Goal: Navigation & Orientation: Find specific page/section

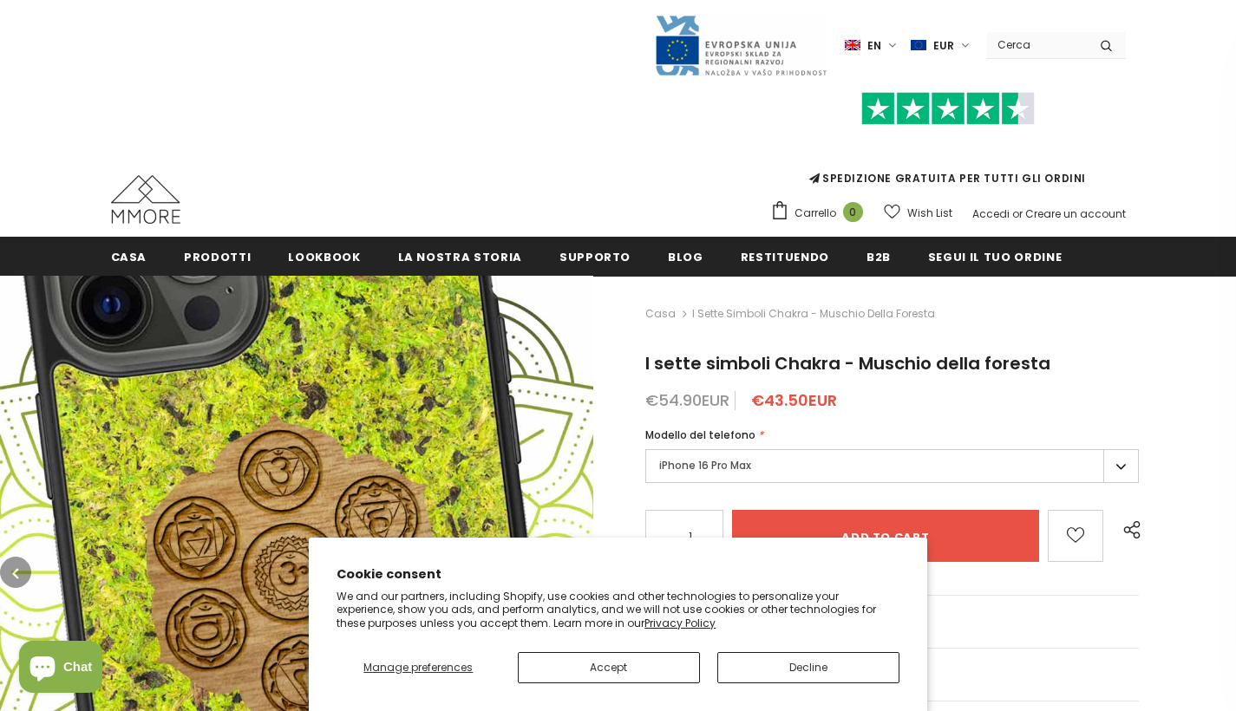
click at [629, 656] on button "Accept" at bounding box center [609, 667] width 182 height 31
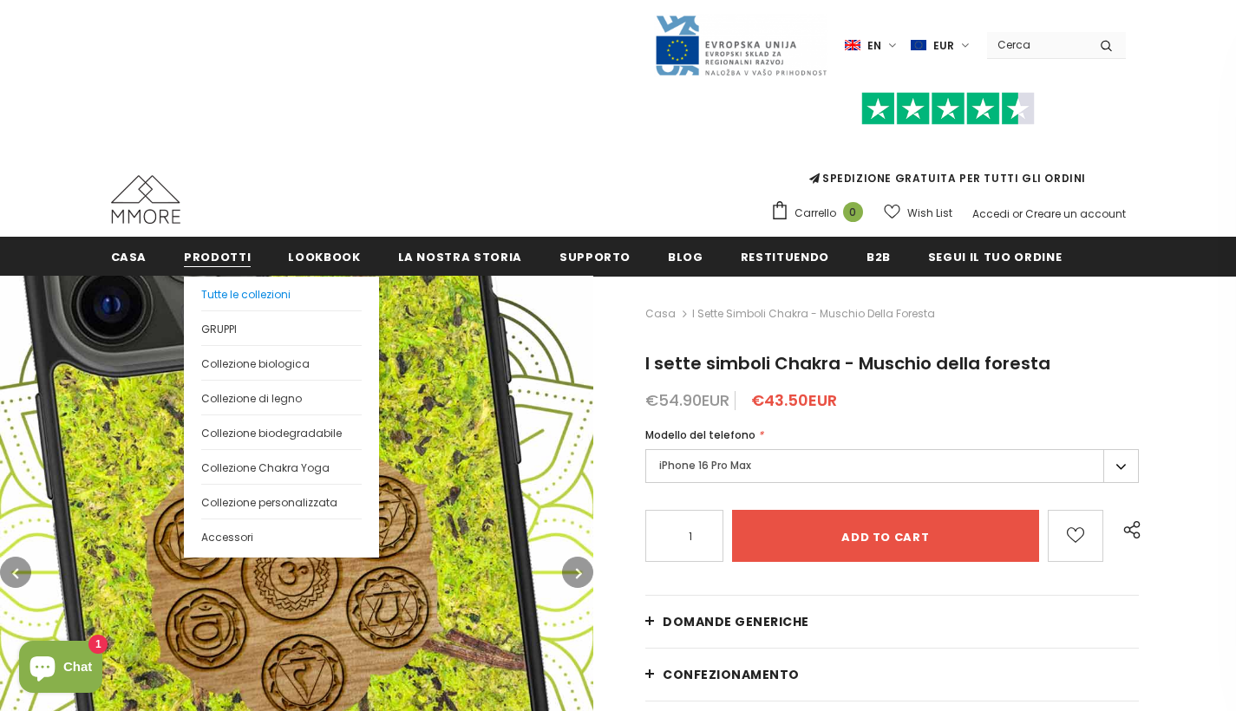
click at [232, 297] on span "Tutte le collezioni" at bounding box center [245, 294] width 89 height 15
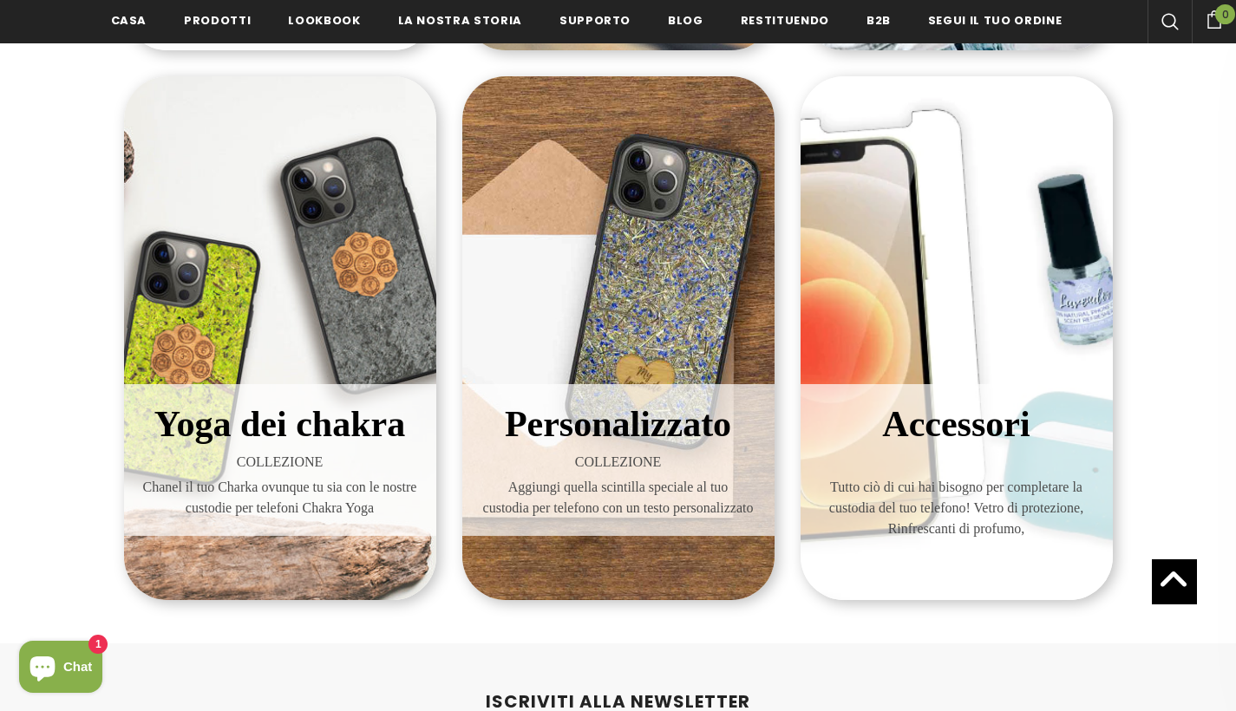
scroll to position [178, 0]
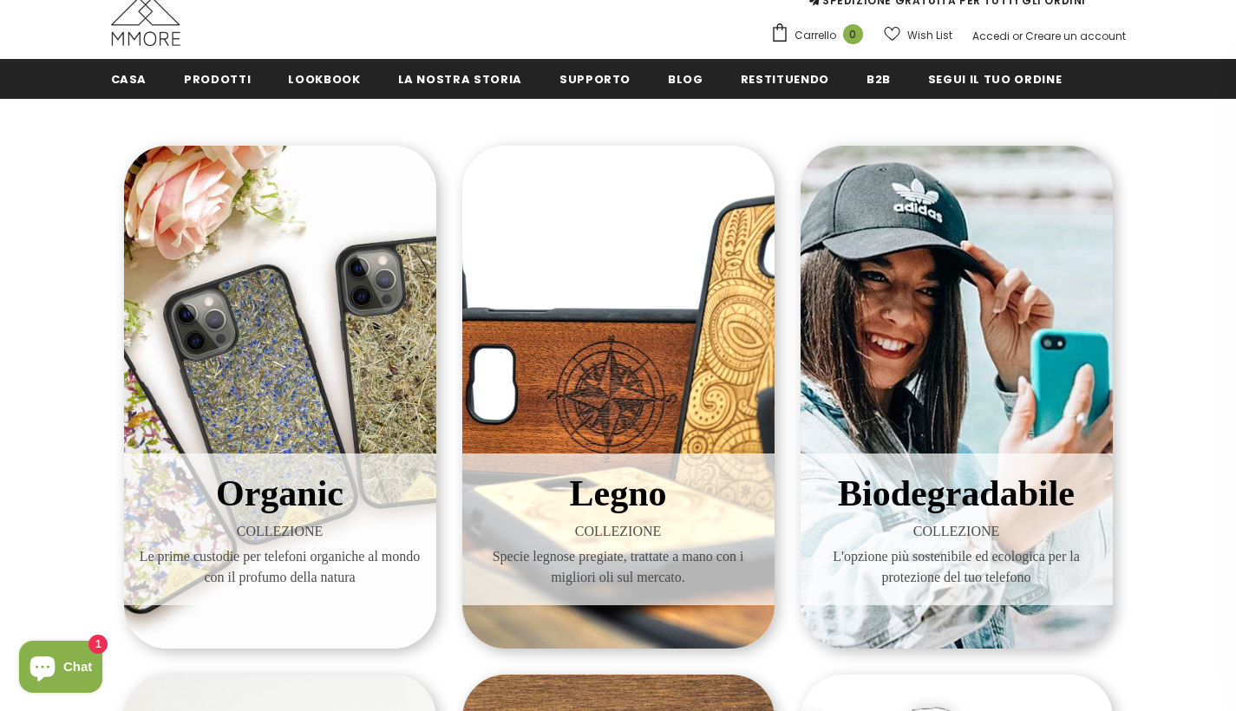
click at [281, 312] on div "Organic COLLEZIONE Le prime custodie per telefoni organiche al mondo con il pro…" at bounding box center [280, 397] width 312 height 503
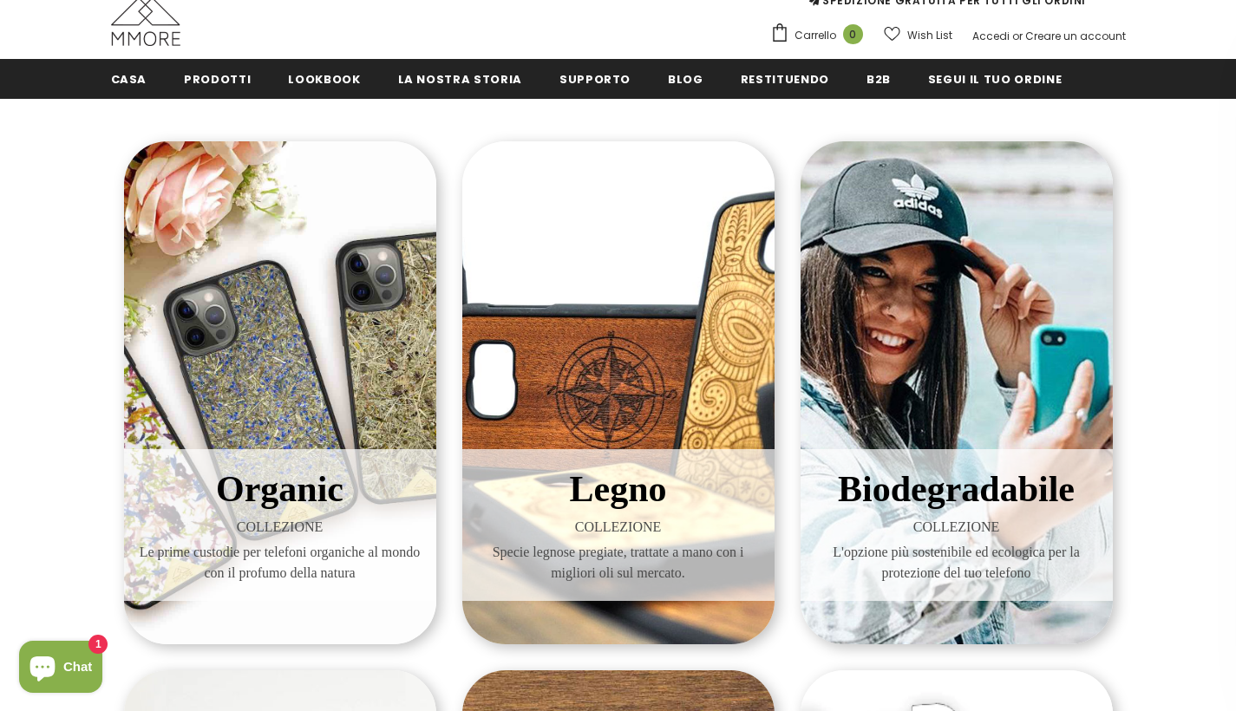
click at [493, 316] on div "Legno COLLEZIONE Specie legnose pregiate, trattate a mano con i migliori oli su…" at bounding box center [618, 392] width 312 height 503
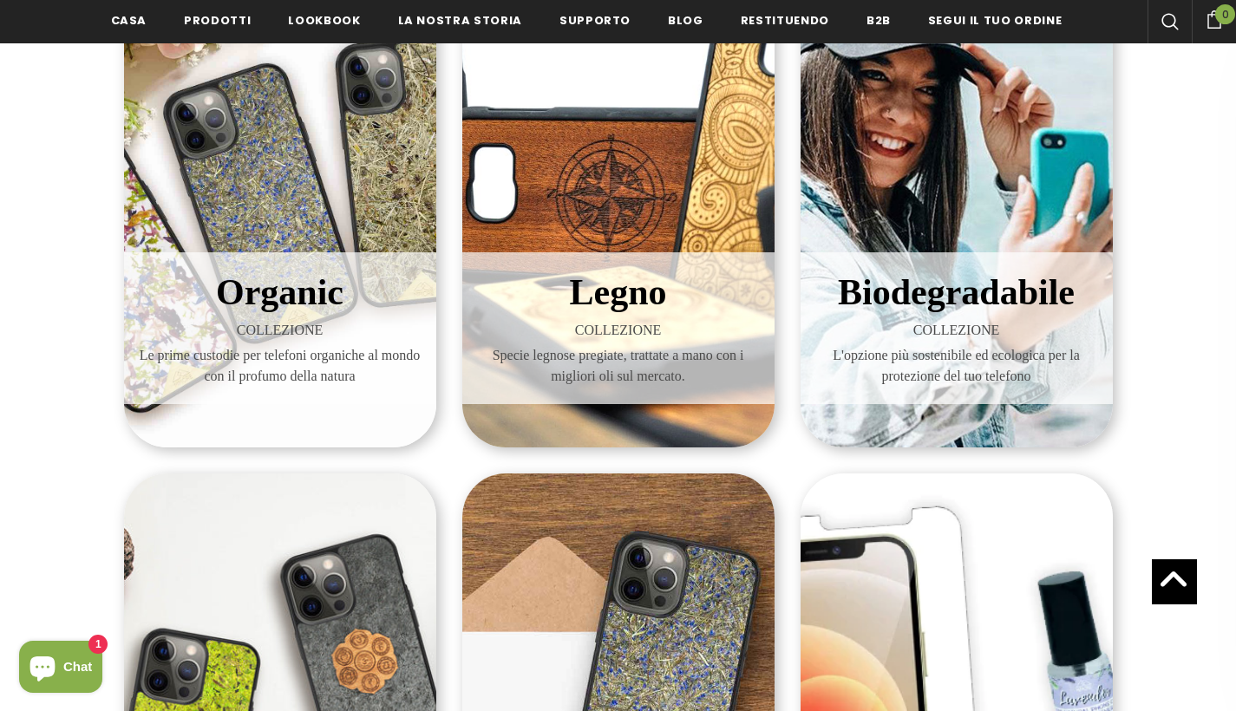
scroll to position [539, 0]
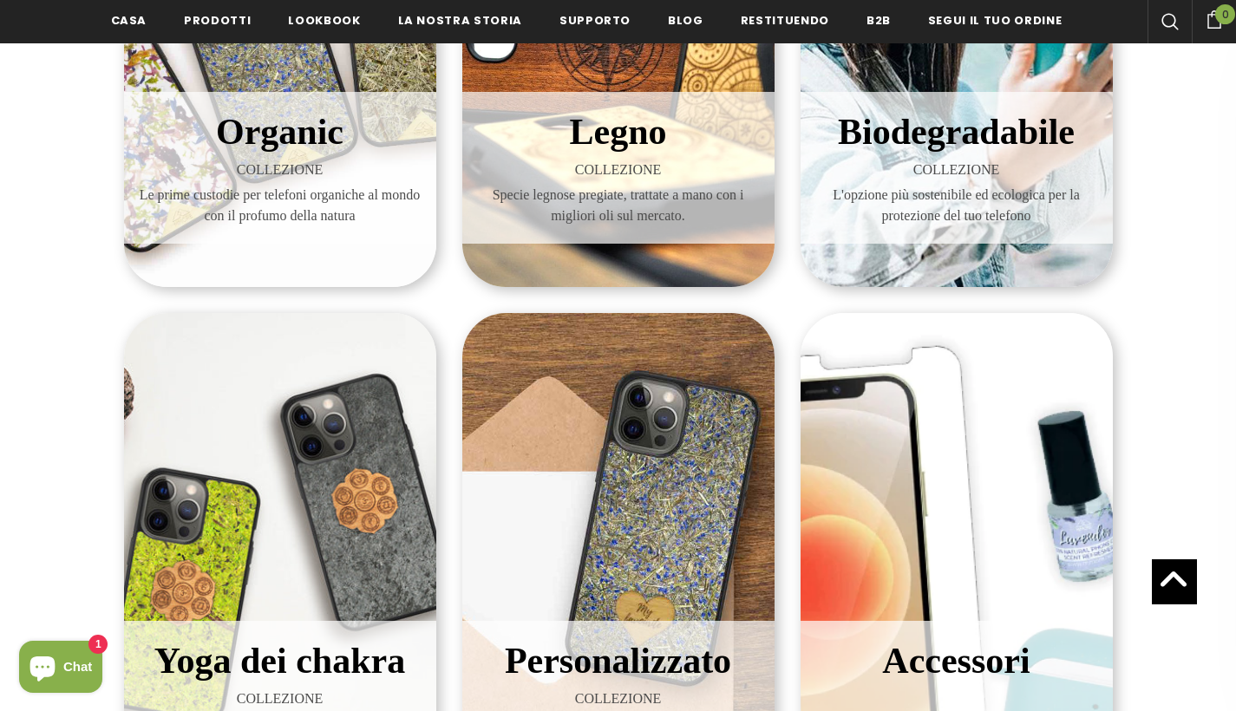
click at [668, 447] on div "Personalizzato COLLEZIONE Aggiungi quella scintilla speciale al tuo custodia pe…" at bounding box center [618, 575] width 312 height 524
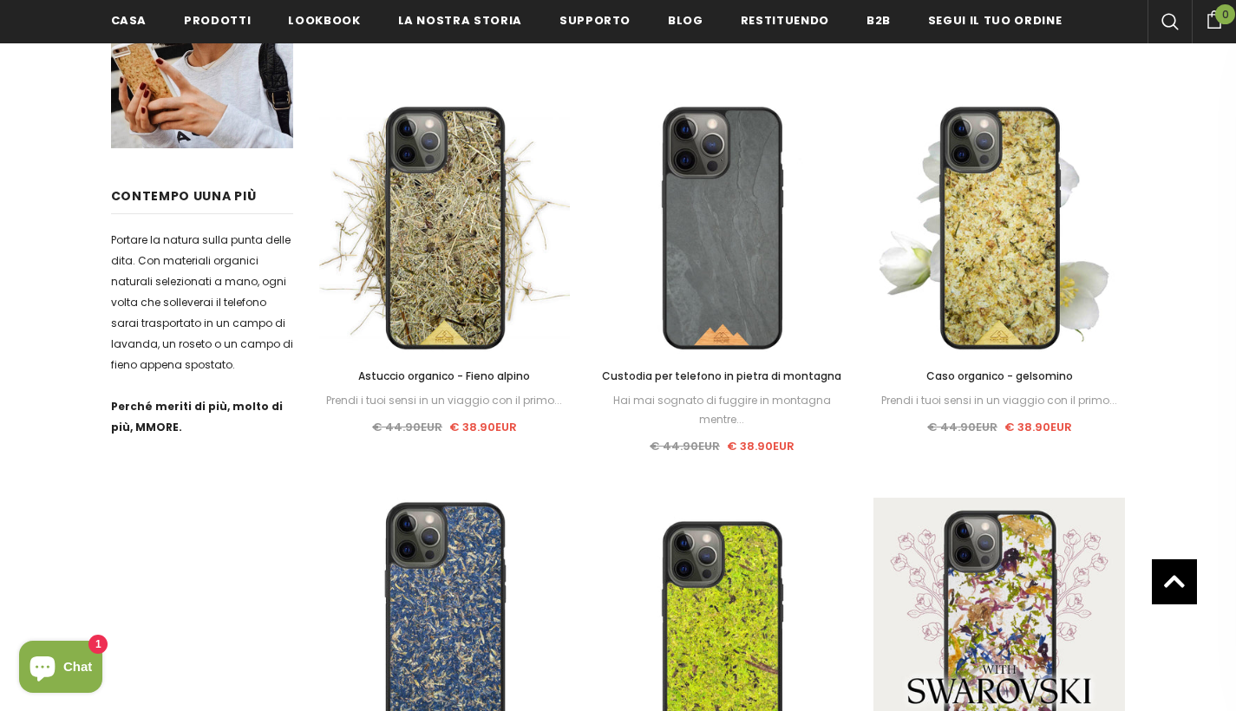
scroll to position [337, 0]
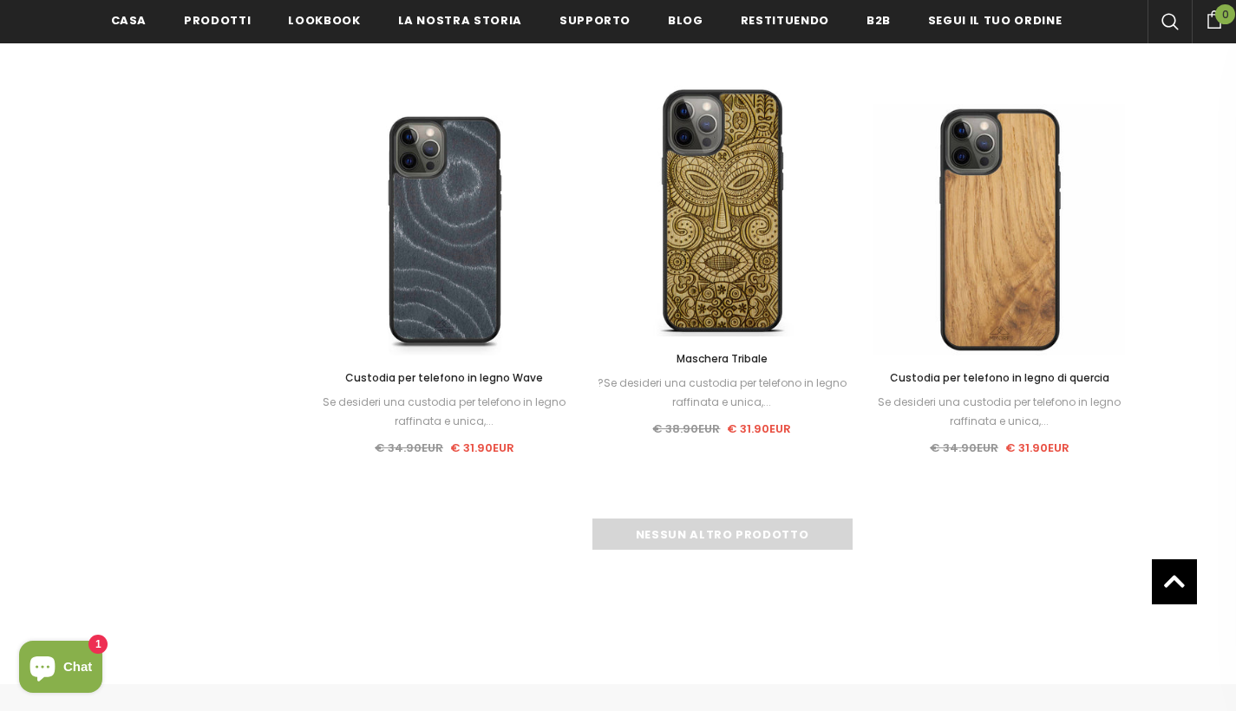
scroll to position [1609, 0]
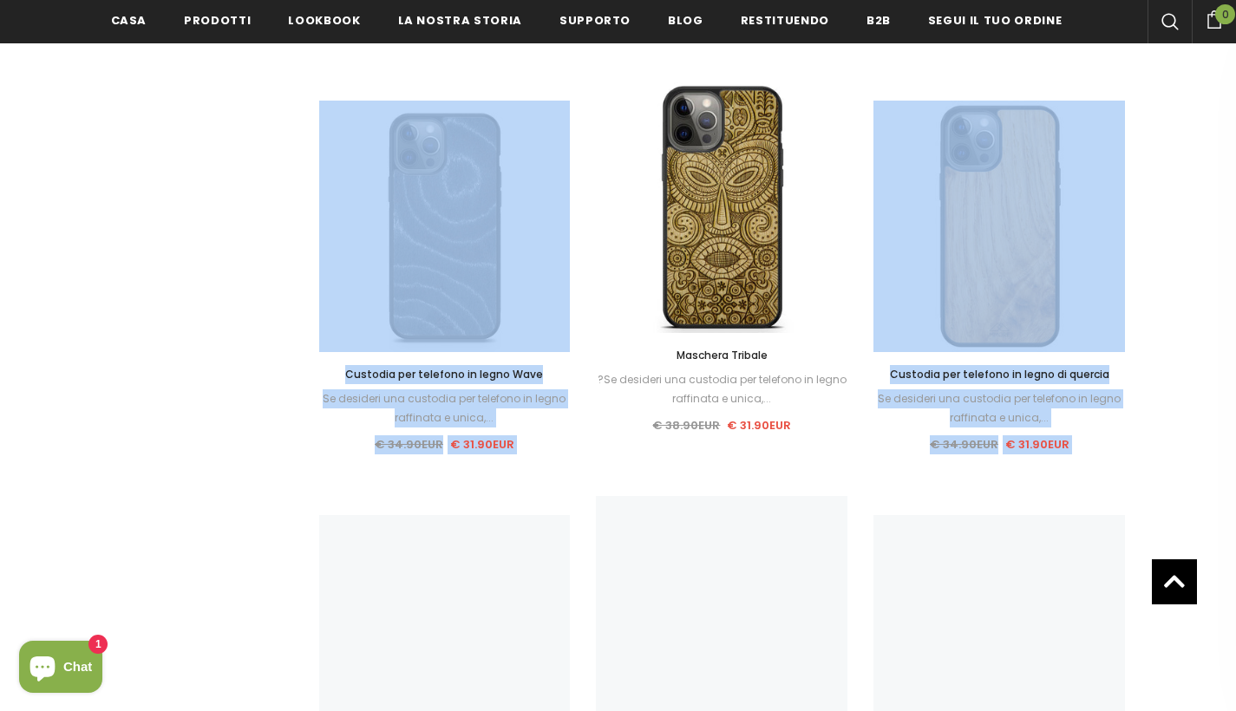
click at [671, 538] on div "Raffina da Prodotti per pagina 12 12 16 20 24 30 50 Ordina per I più venduti" at bounding box center [722, 68] width 806 height 2575
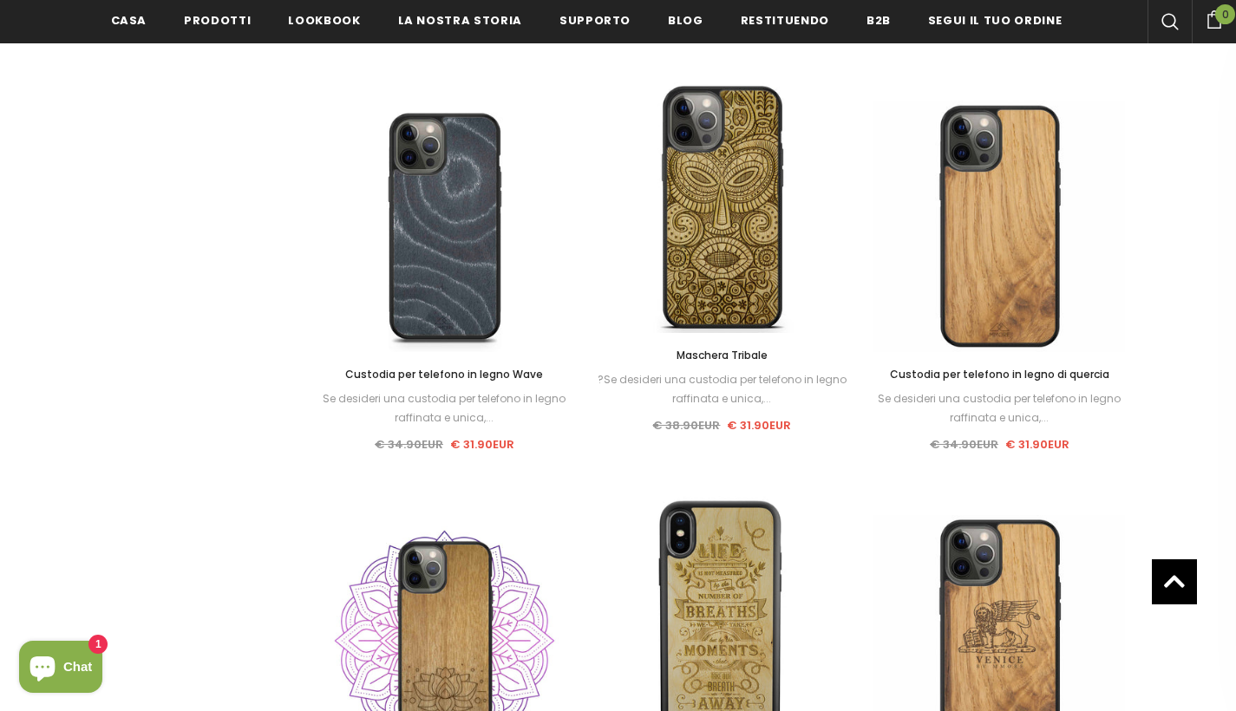
click at [558, 494] on div "Saldi Selezionare Acquista Noce americana - EDIZIONE LIMITATA Se desideri una c…" at bounding box center [722, 82] width 832 height 2468
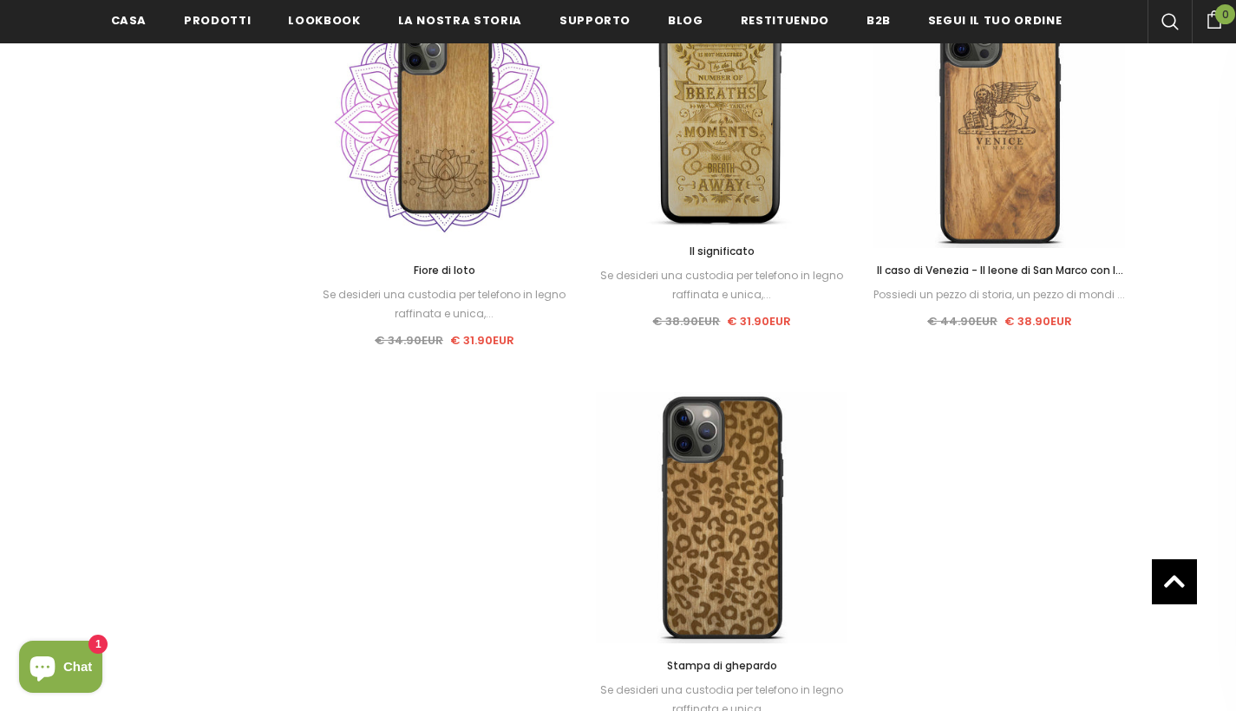
scroll to position [2185, 0]
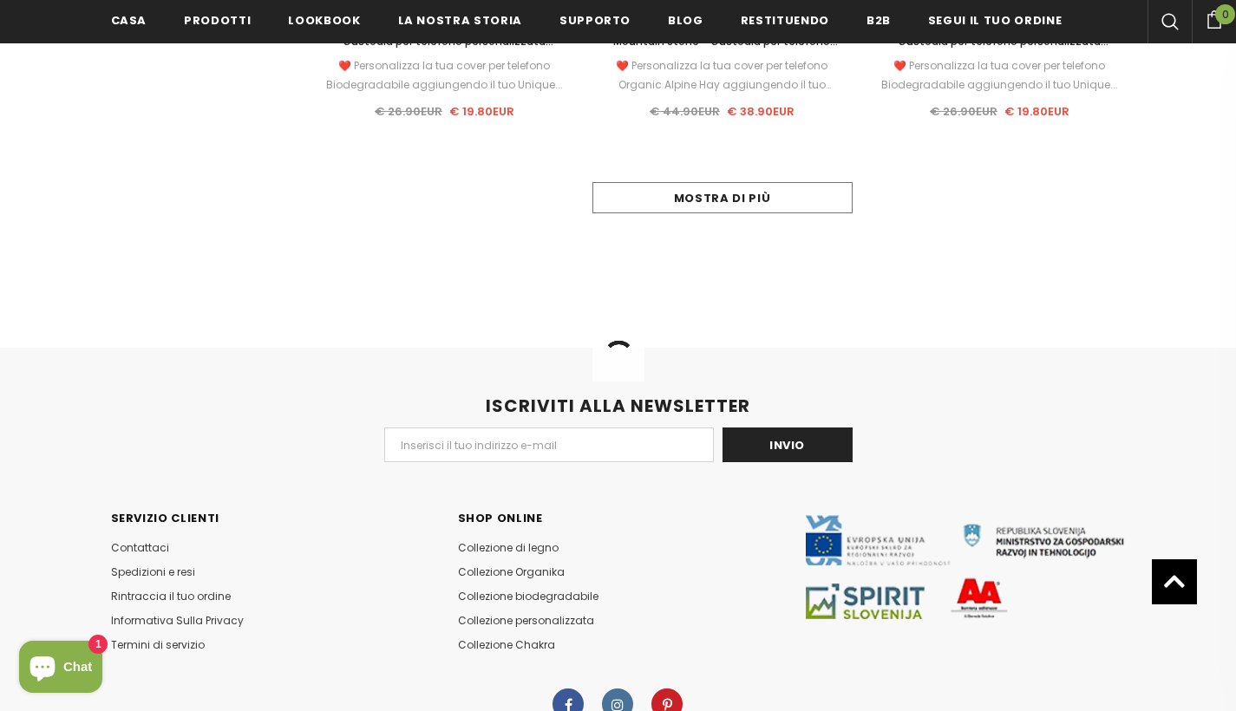
scroll to position [1964, 0]
